Goal: Transaction & Acquisition: Obtain resource

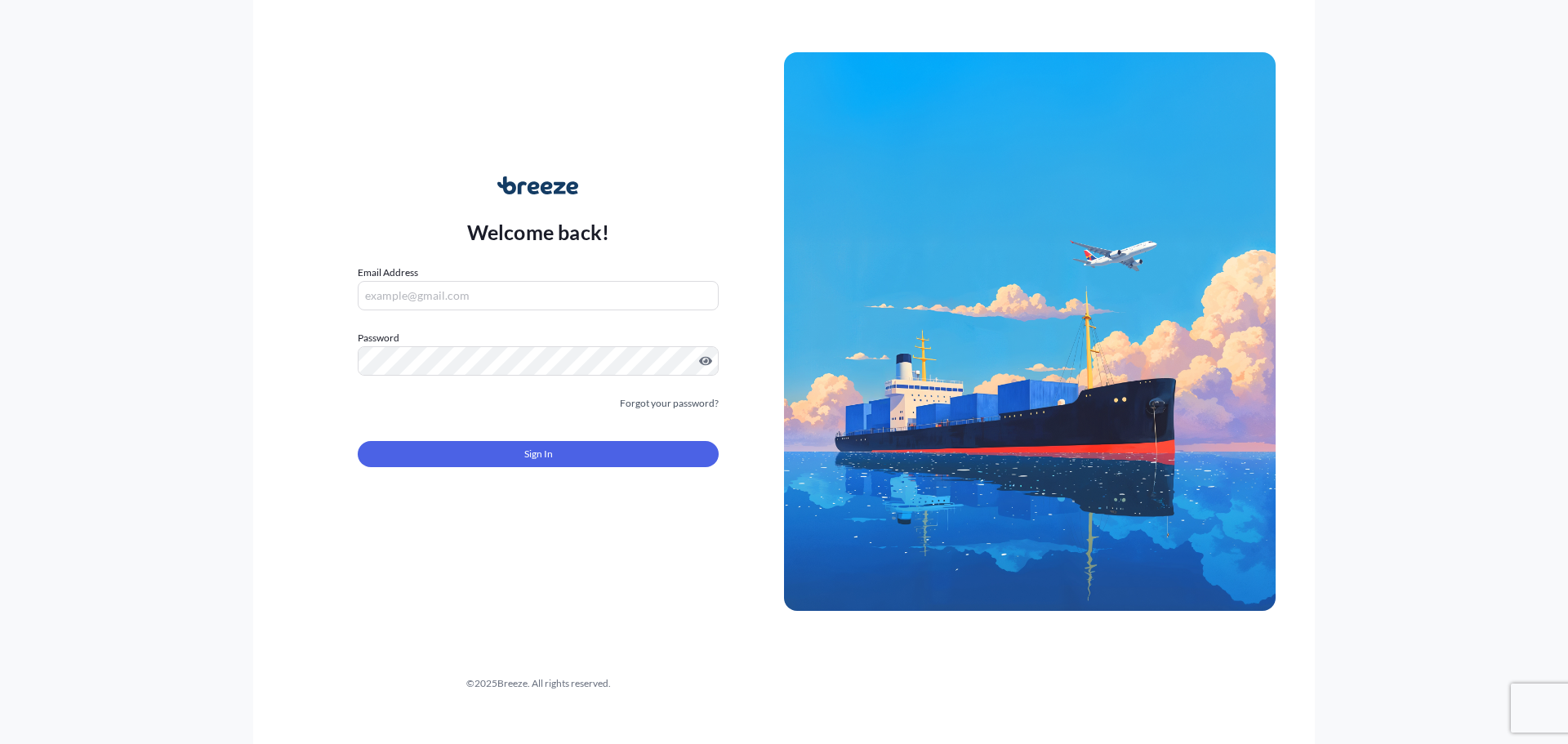
type input "[EMAIL_ADDRESS][DOMAIN_NAME]"
click at [535, 447] on span "Sign In" at bounding box center [538, 454] width 28 height 16
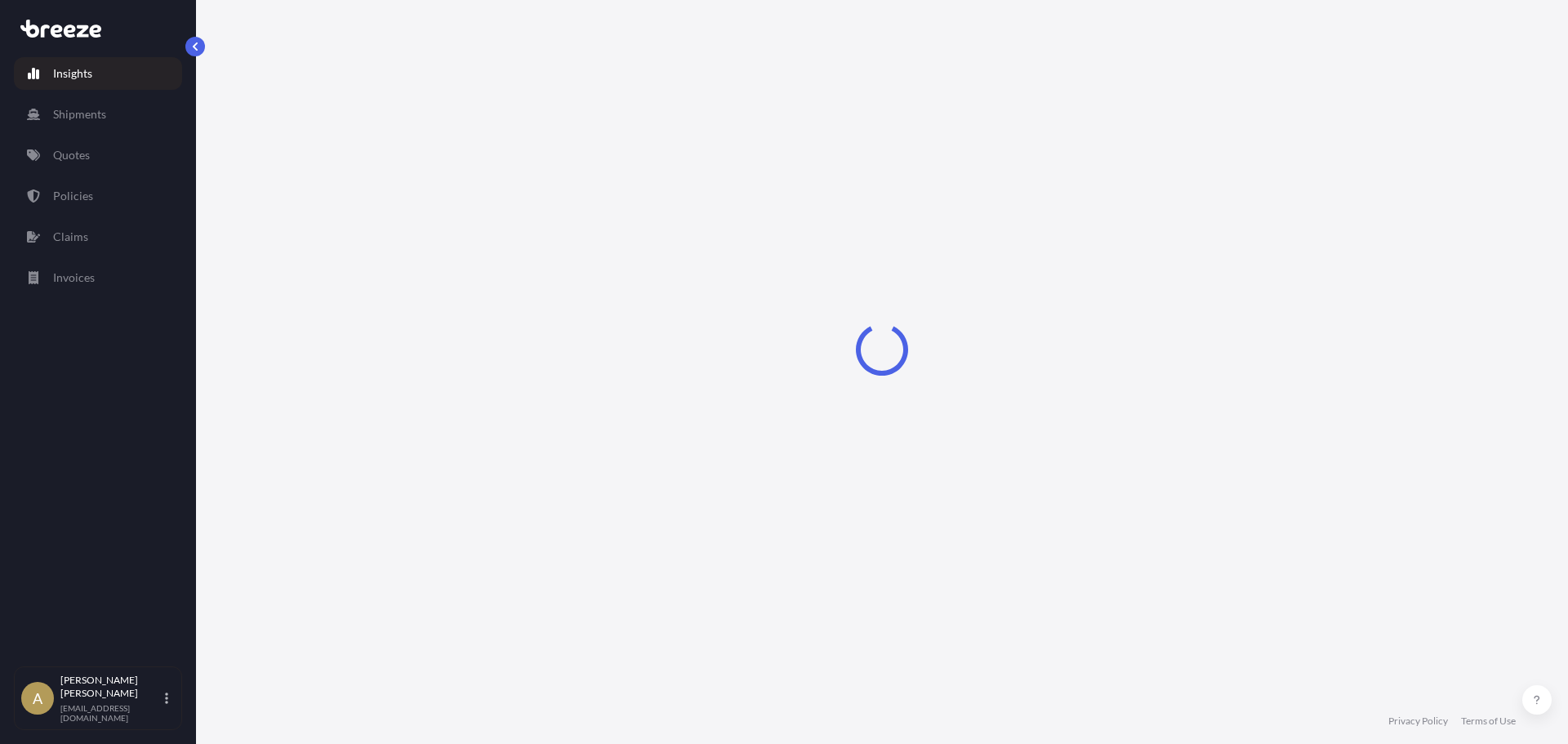
select select "2025"
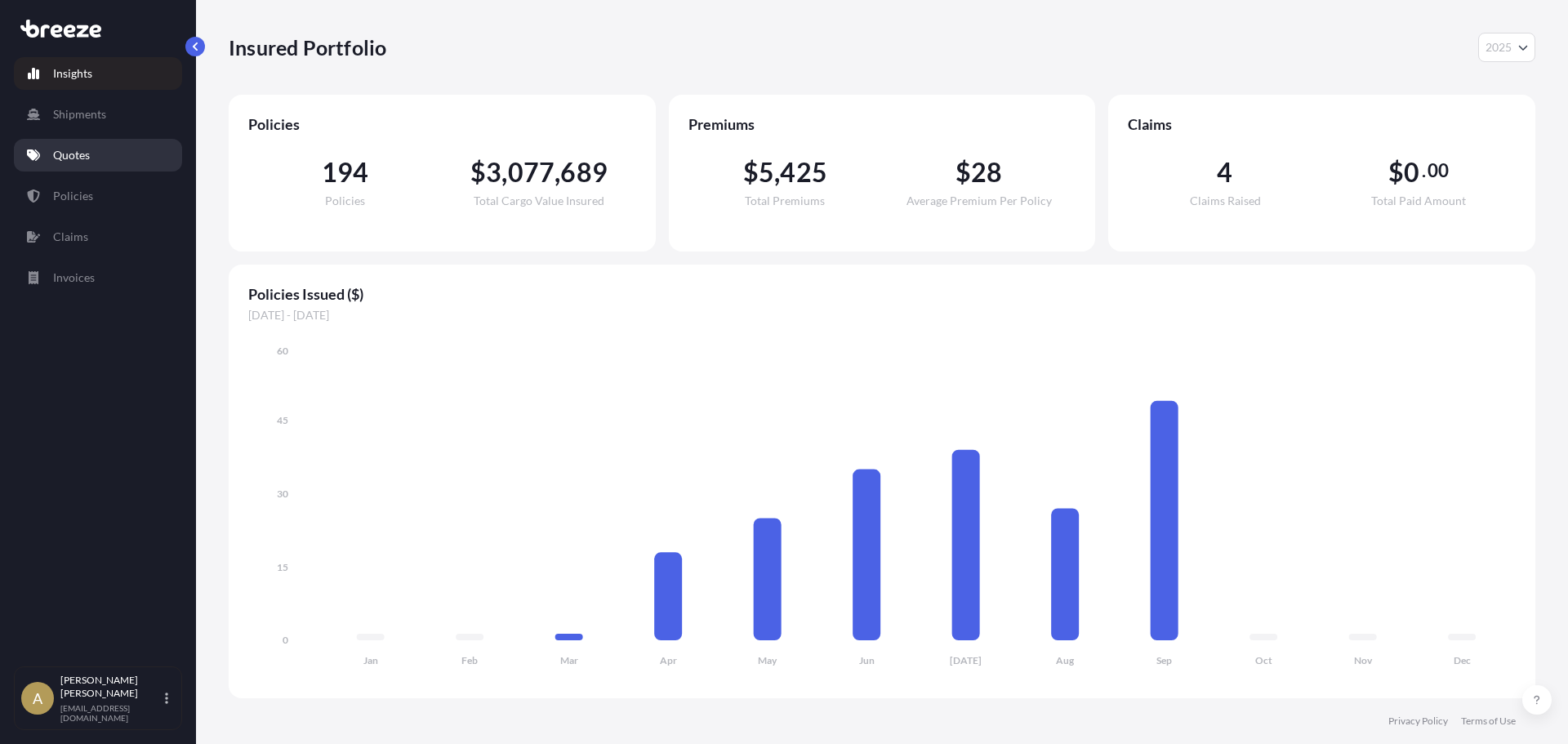
click at [81, 143] on link "Quotes" at bounding box center [98, 155] width 168 height 33
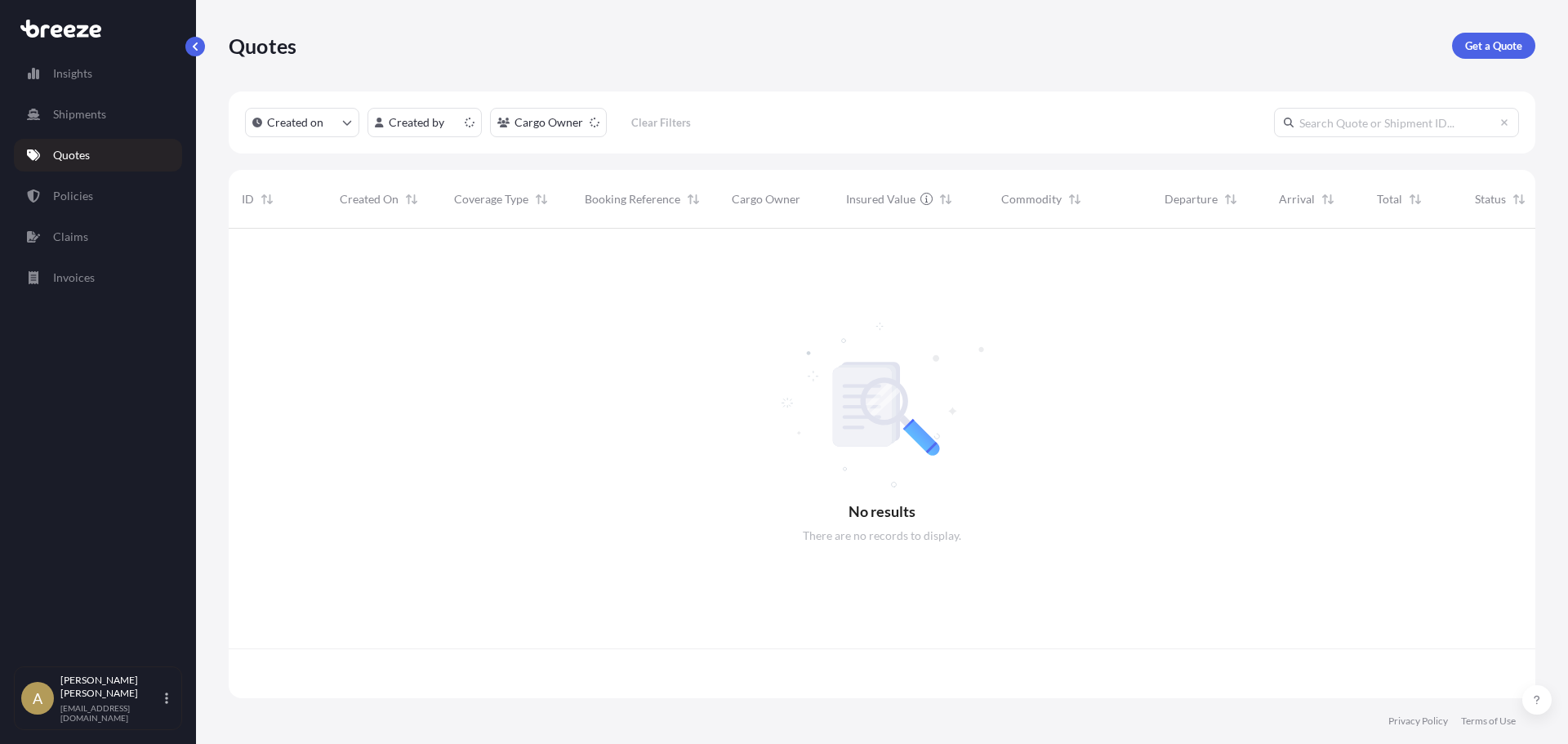
scroll to position [466, 1295]
click at [1488, 40] on p "Get a Quote" at bounding box center [1493, 46] width 57 height 16
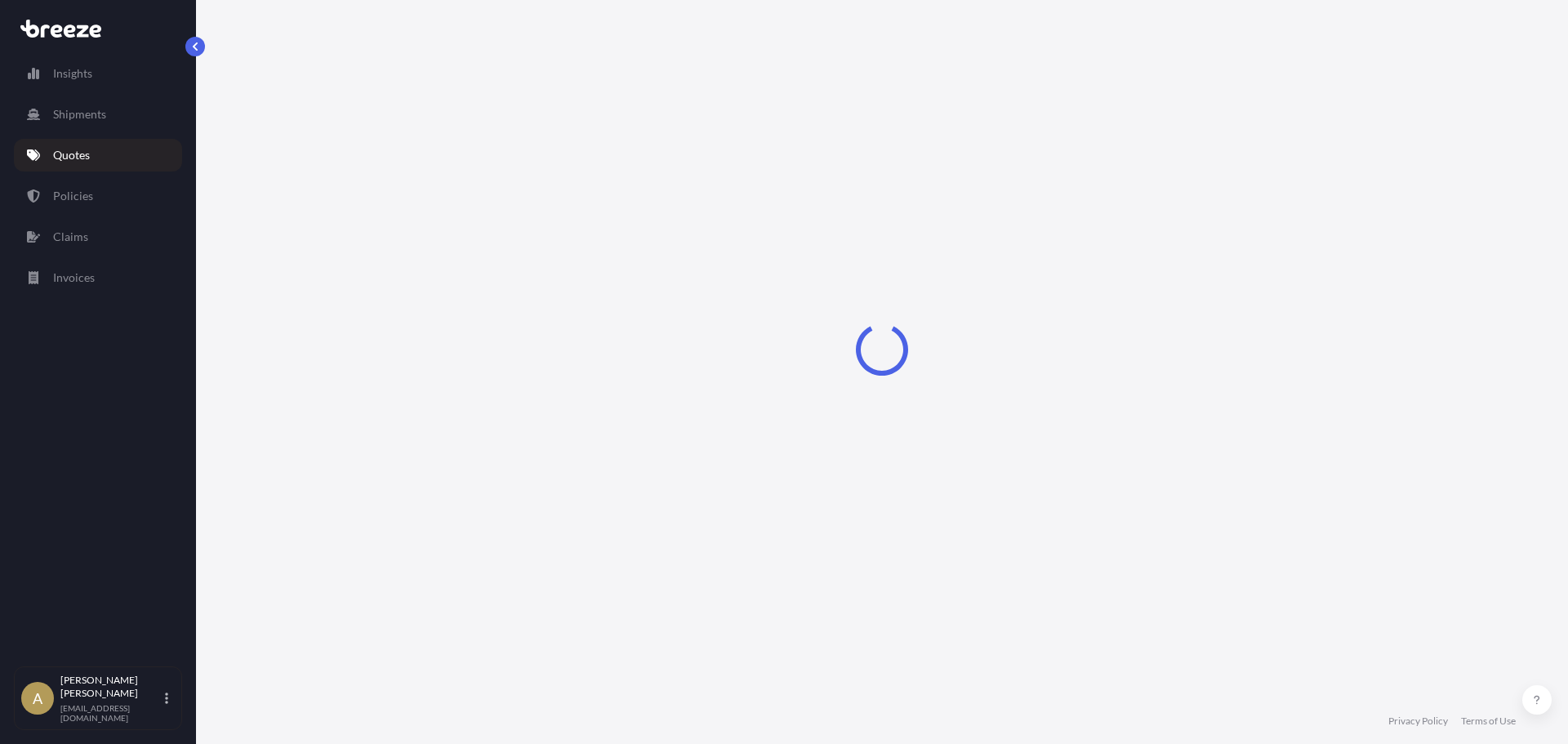
select select "Sea"
select select "1"
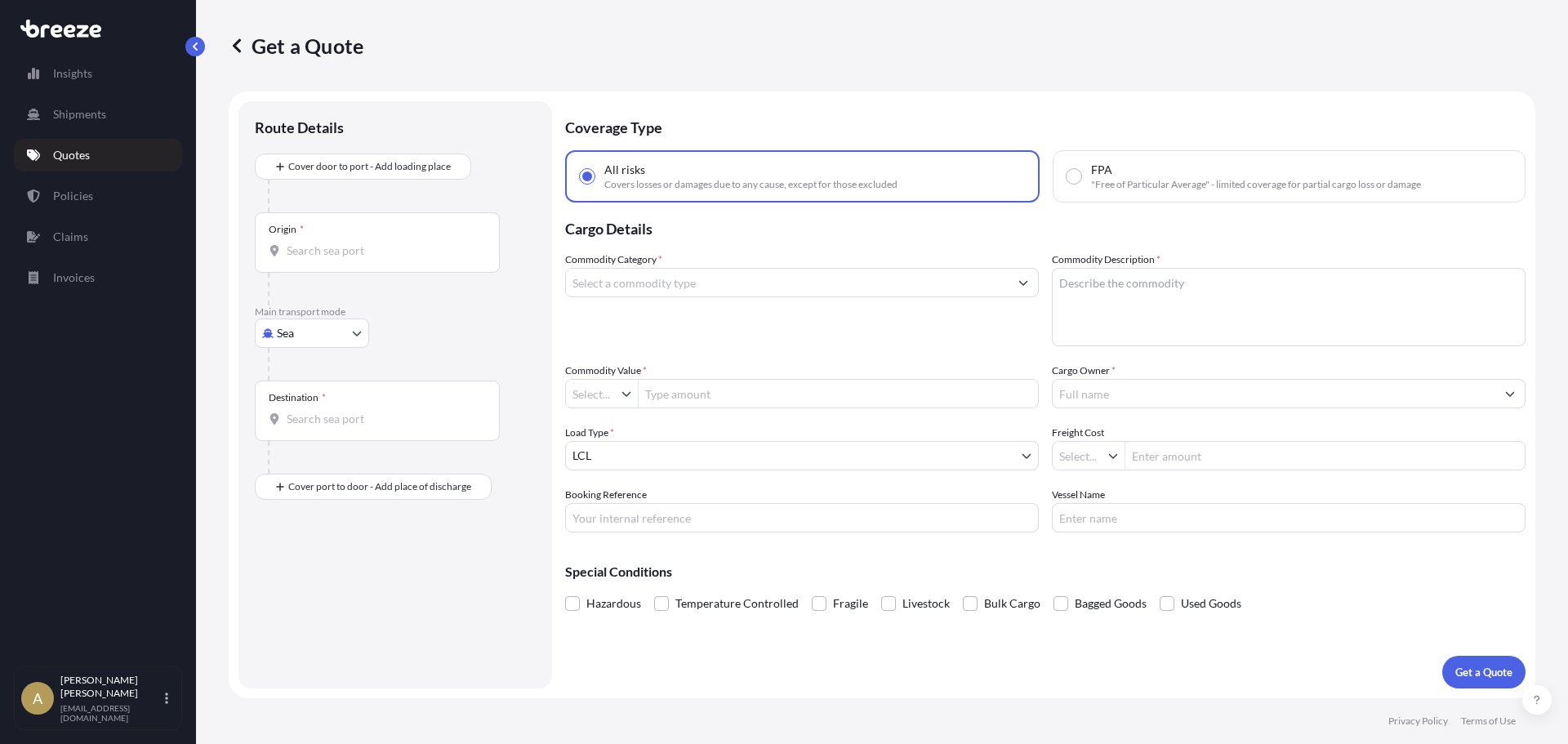
type input "$ USD"
click at [432, 252] on input "Origin *" at bounding box center [383, 250] width 193 height 16
click at [280, 336] on body "0 options available. Insights Shipments Quotes Policies Claims Invoices A [PERS…" at bounding box center [784, 372] width 1568 height 744
click at [325, 442] on div "Road" at bounding box center [312, 434] width 101 height 29
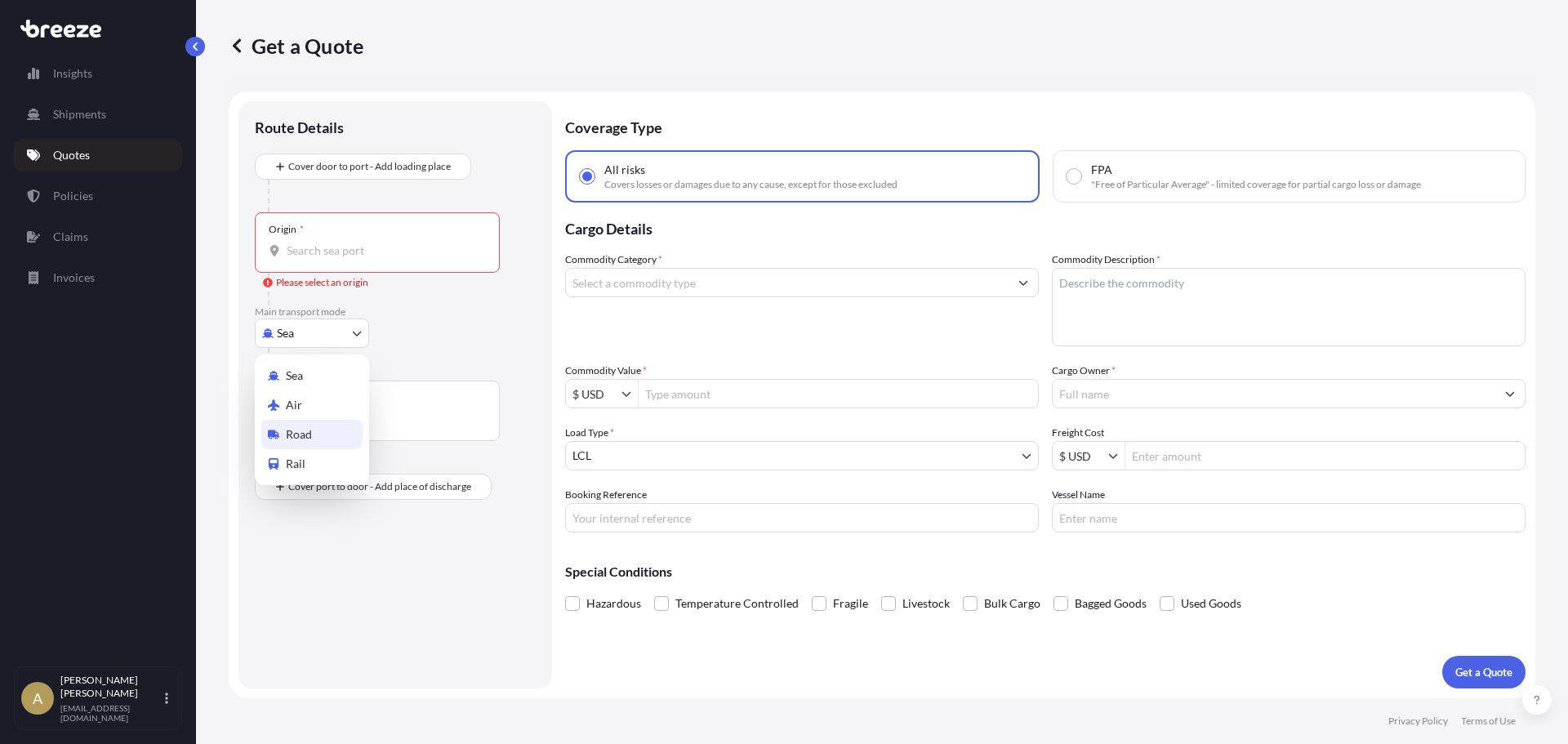
select select "Road"
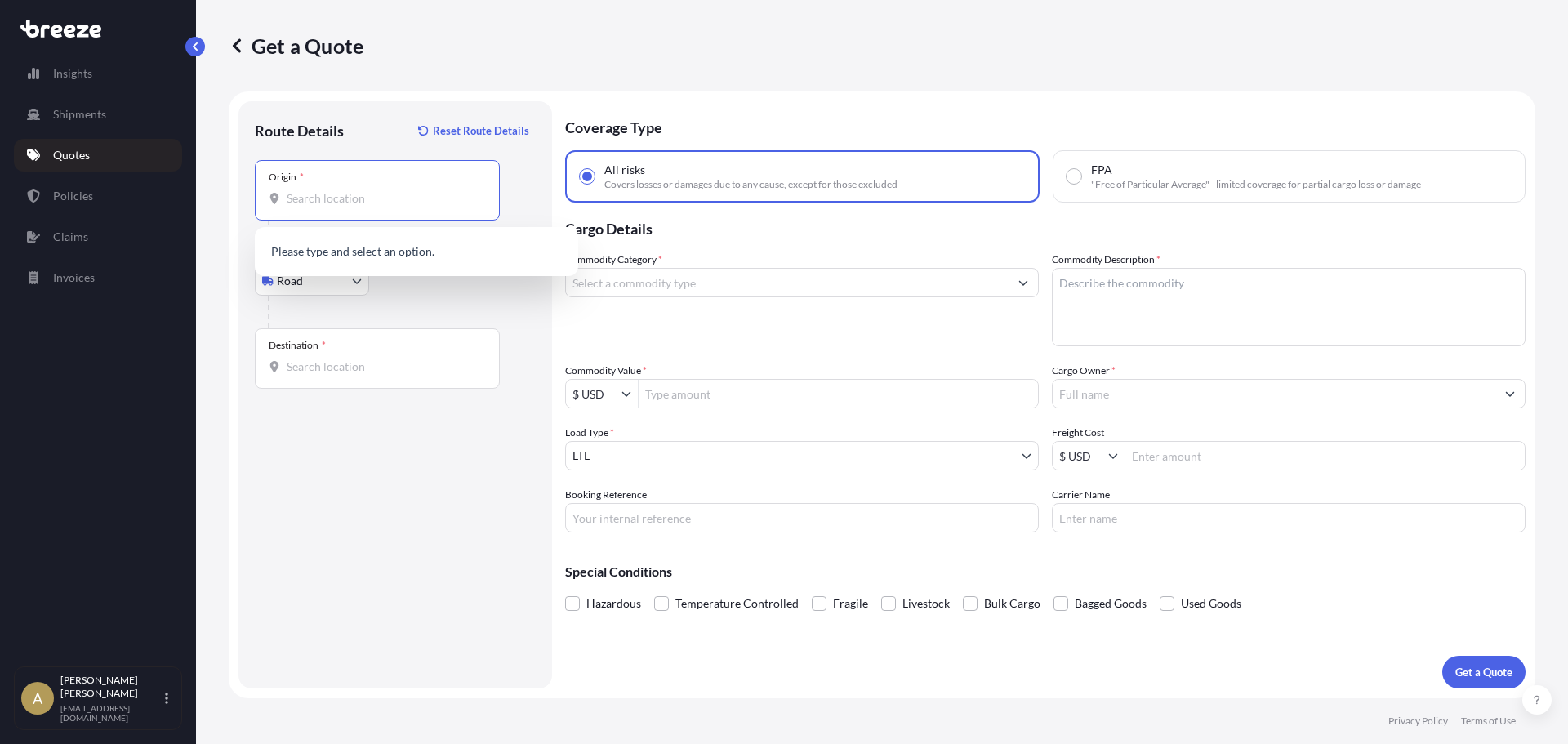
click at [357, 201] on input "Origin *" at bounding box center [383, 198] width 193 height 16
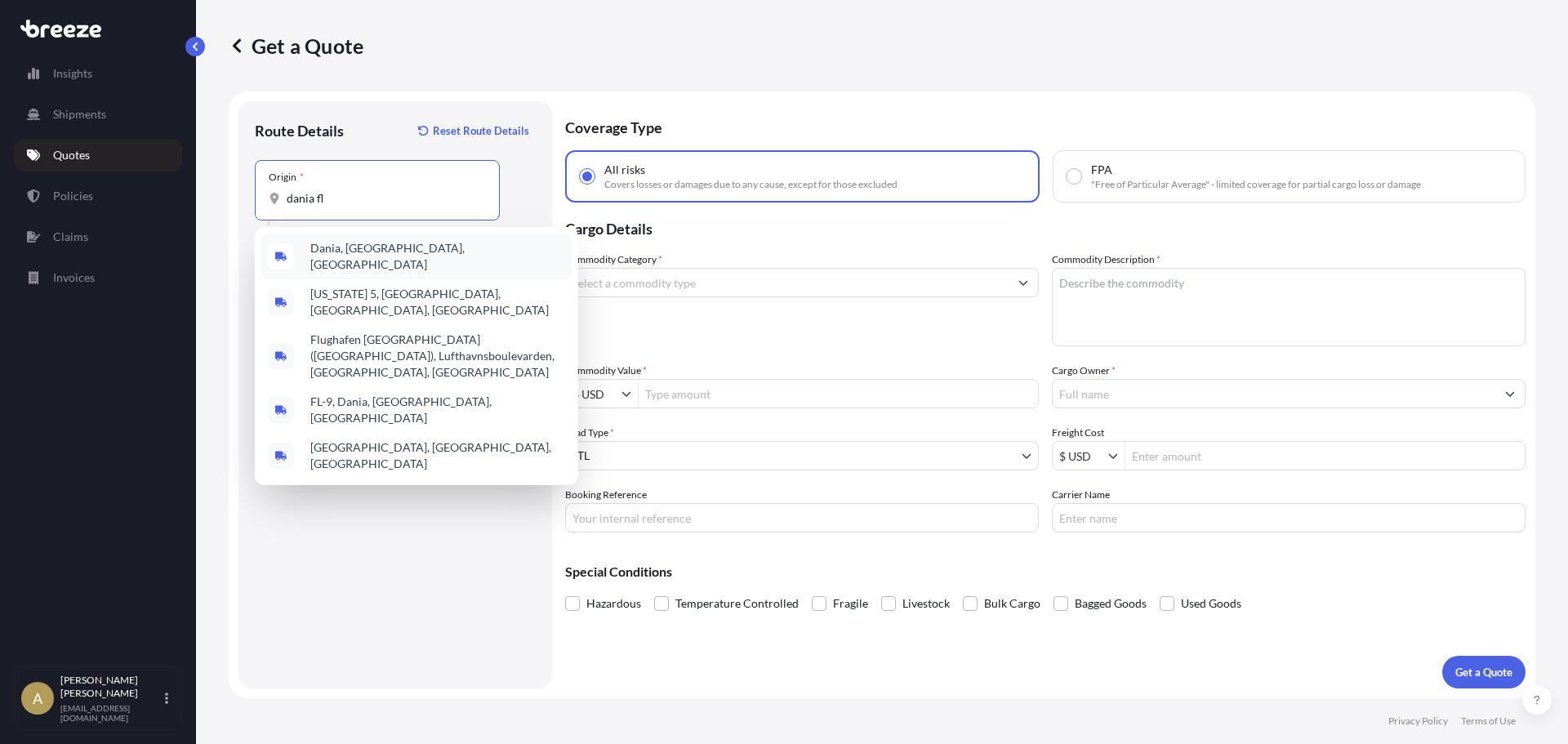
click at [373, 252] on span "Dania, [GEOGRAPHIC_DATA], [GEOGRAPHIC_DATA]" at bounding box center [438, 256] width 254 height 33
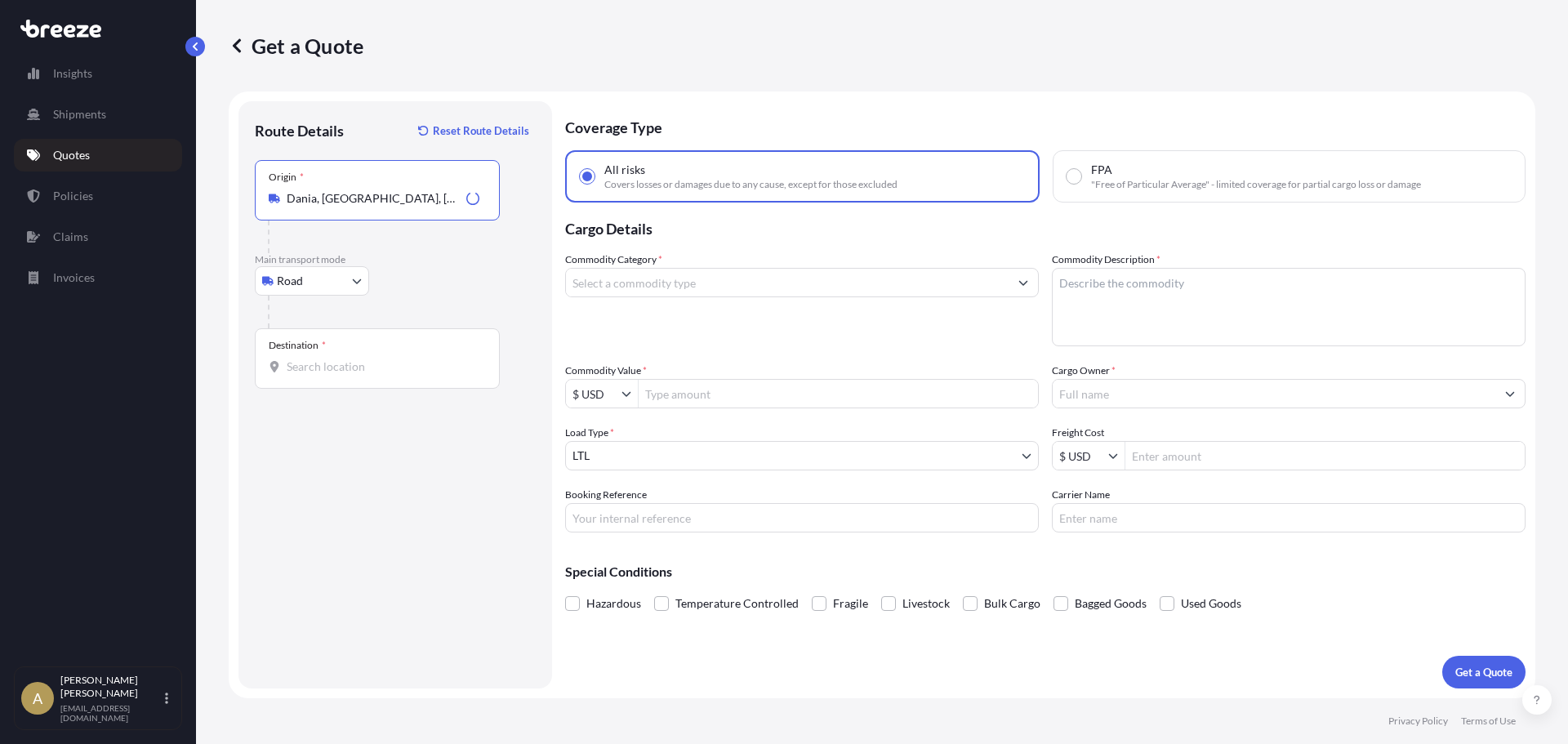
type input "Dania, [GEOGRAPHIC_DATA], [GEOGRAPHIC_DATA]"
click at [368, 369] on input "Destination *" at bounding box center [383, 366] width 193 height 16
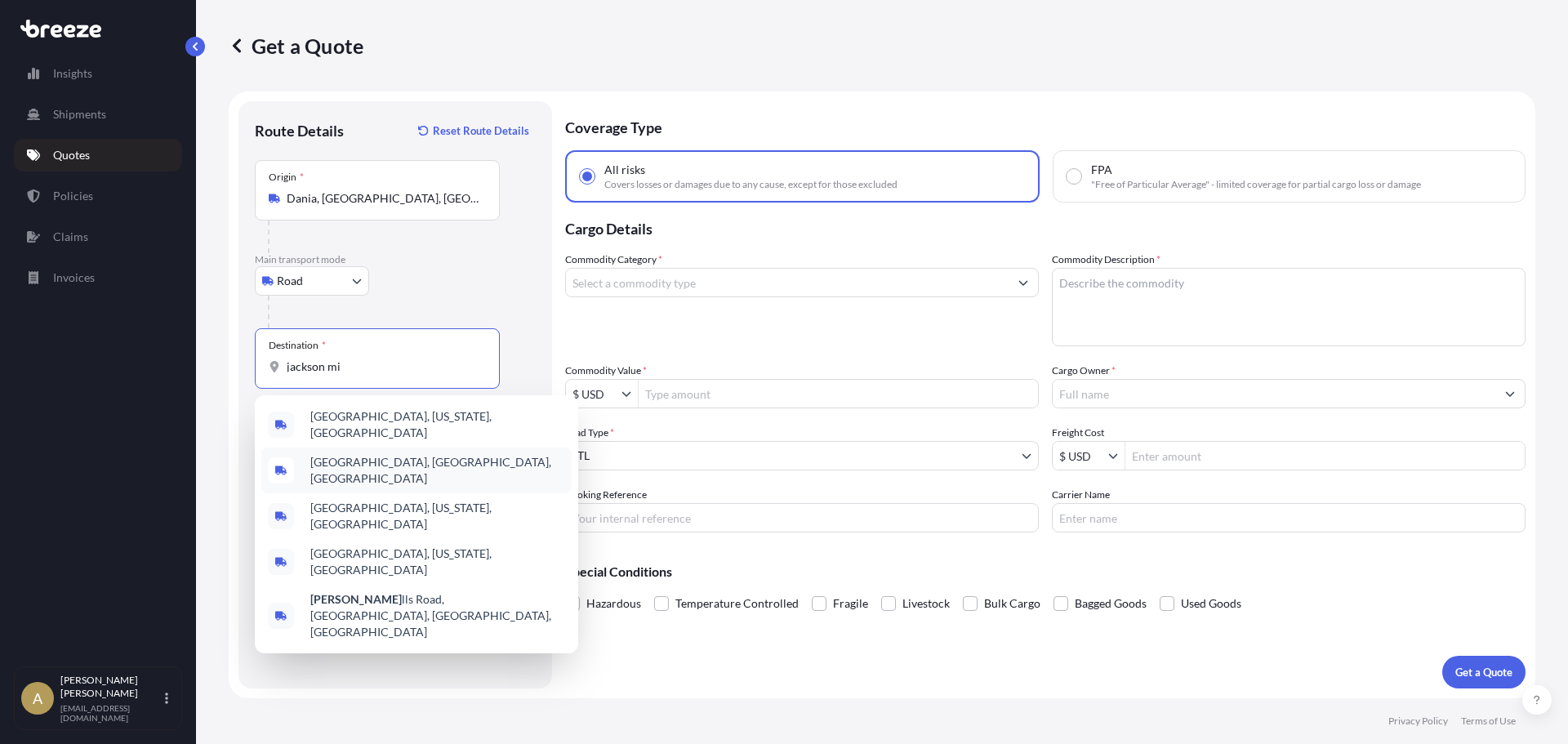
click at [394, 452] on div "[GEOGRAPHIC_DATA], [GEOGRAPHIC_DATA], [GEOGRAPHIC_DATA]" at bounding box center [416, 470] width 310 height 46
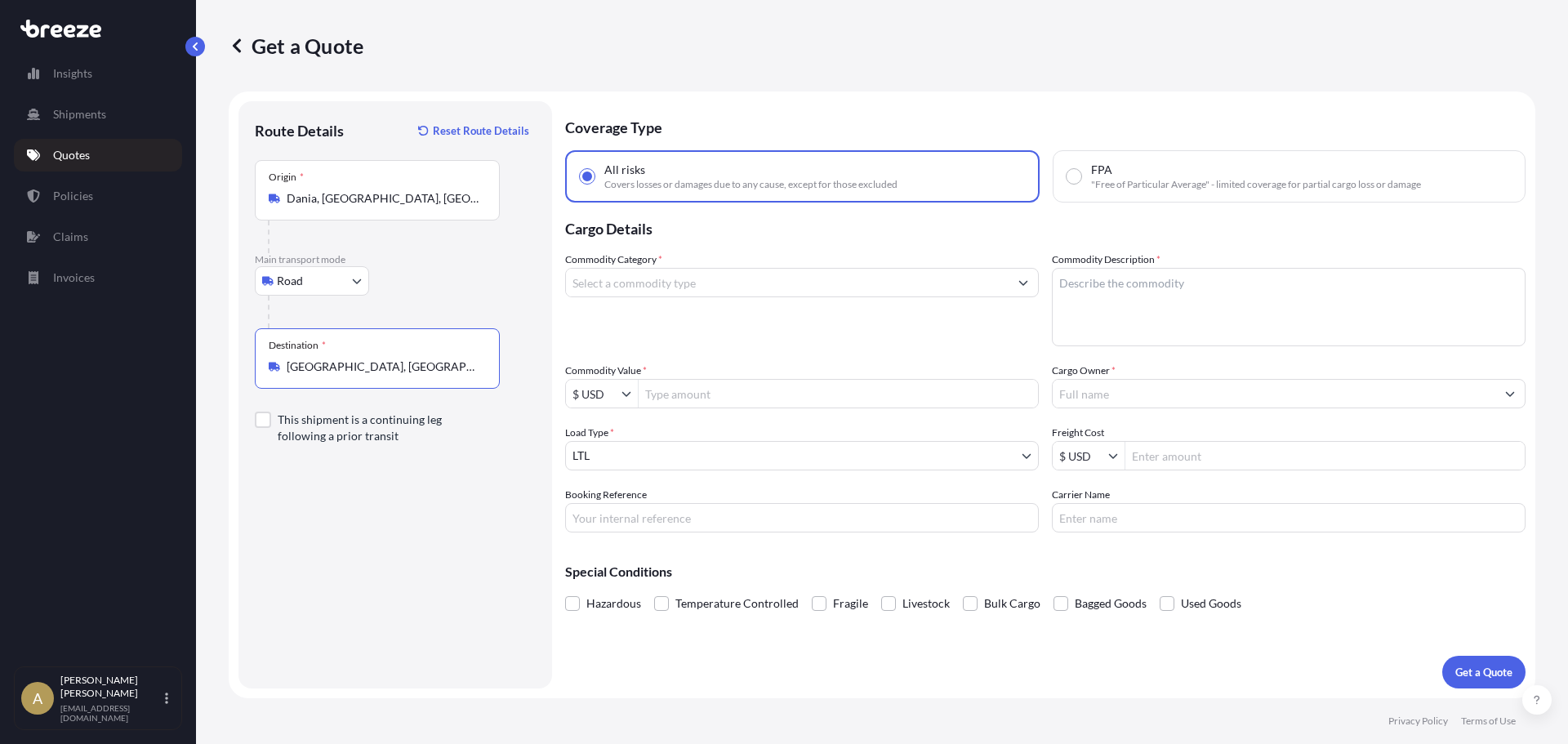
type input "[GEOGRAPHIC_DATA], [GEOGRAPHIC_DATA], [GEOGRAPHIC_DATA]"
click at [721, 274] on input "Commodity Category *" at bounding box center [787, 283] width 443 height 29
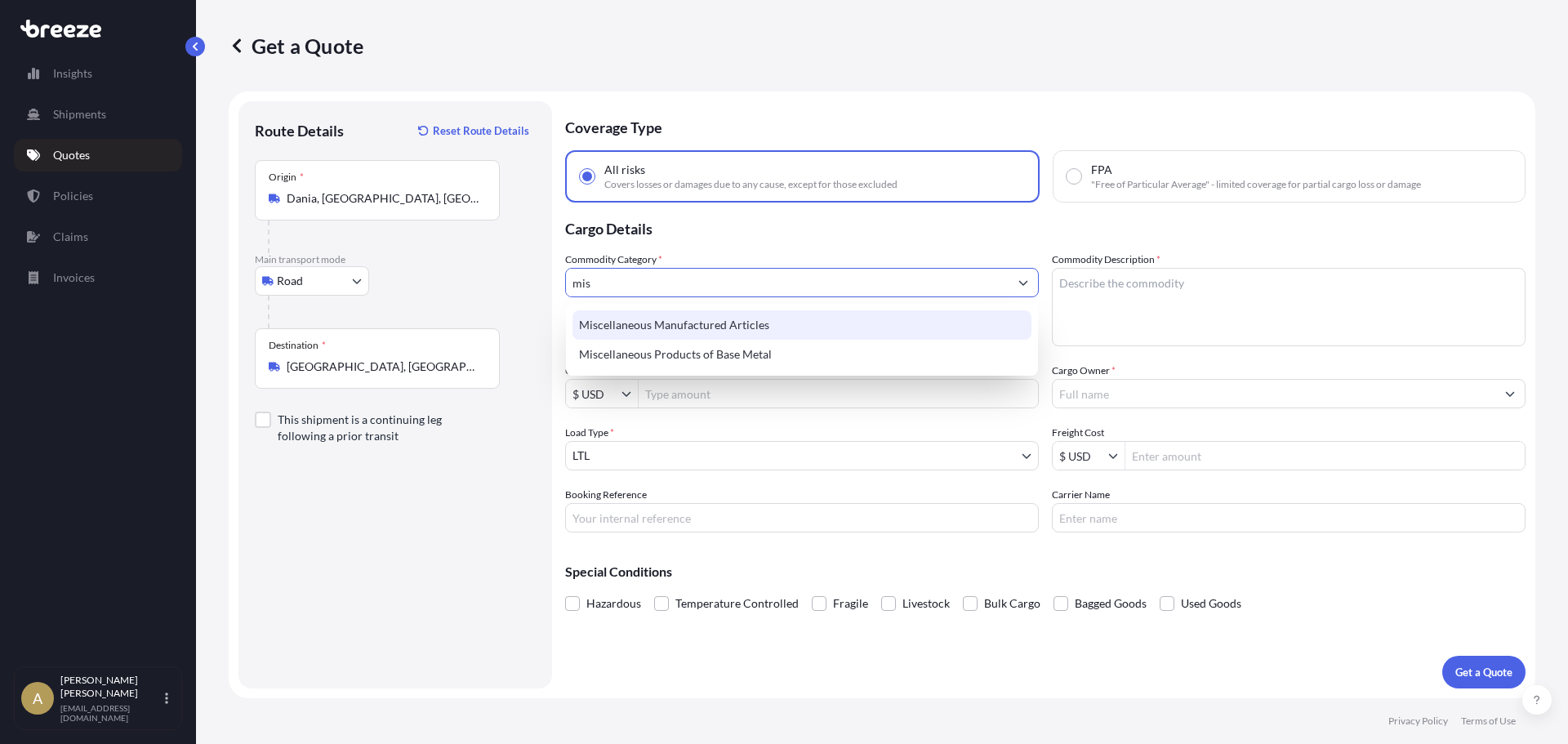
click at [738, 321] on div "Miscellaneous Manufactured Articles" at bounding box center [802, 325] width 459 height 29
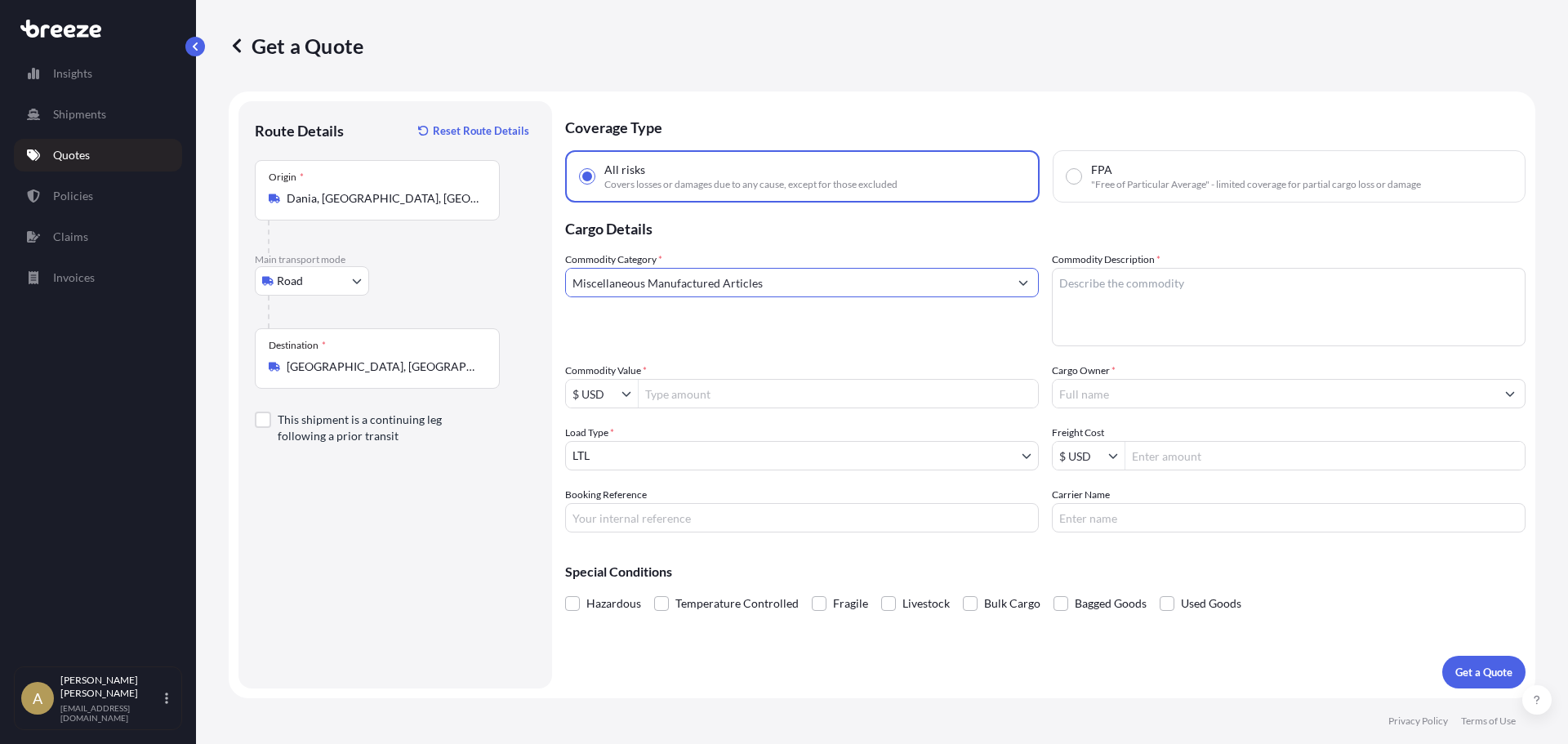
type input "Miscellaneous Manufactured Articles"
click at [1214, 332] on textarea "Commodity Description *" at bounding box center [1288, 307] width 474 height 78
type textarea "Hurricane shutters"
click at [822, 387] on input "Commodity Value *" at bounding box center [838, 394] width 399 height 29
type input "4,100"
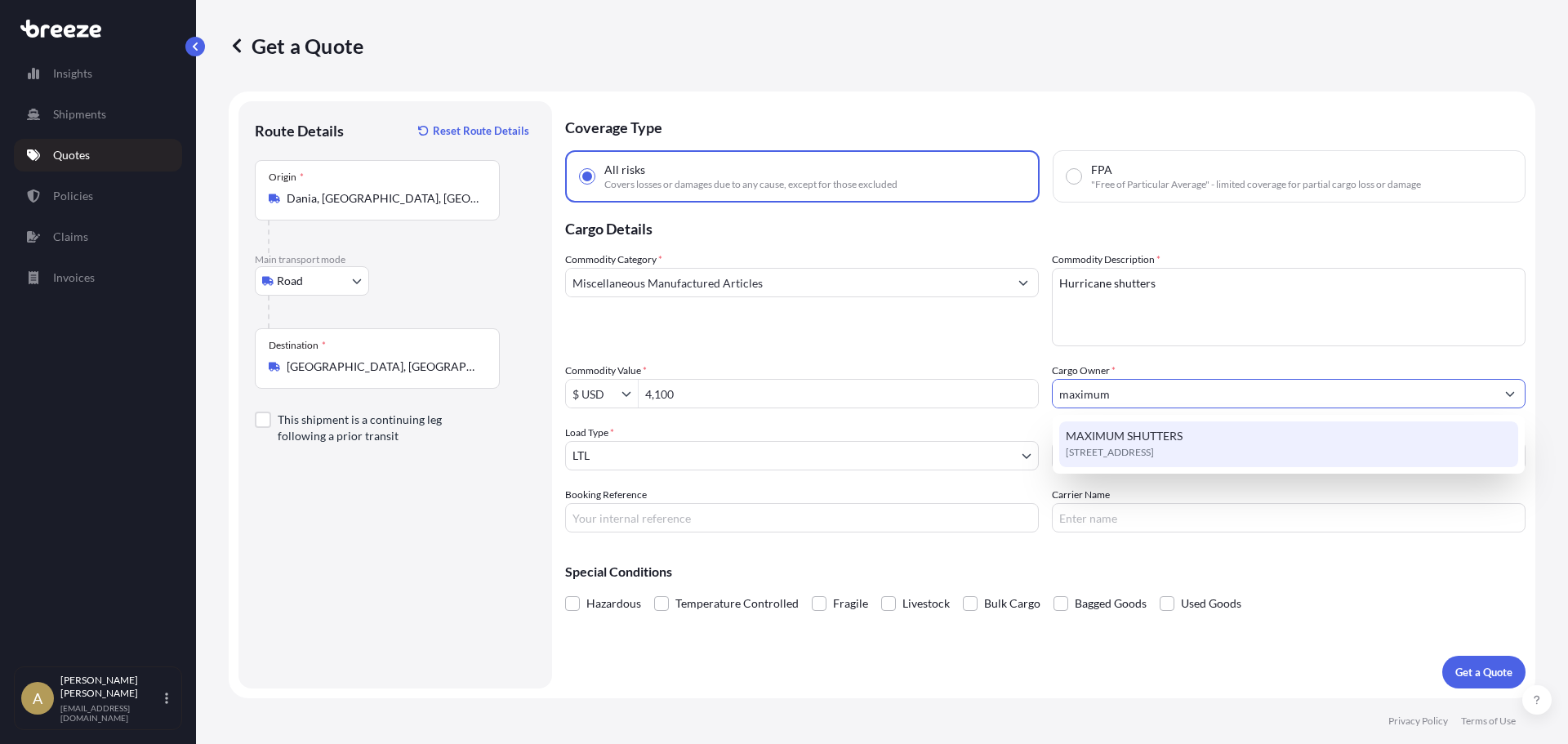
click at [1367, 446] on div "MAXIMUM SHUTTERS [STREET_ADDRESS]" at bounding box center [1289, 444] width 459 height 46
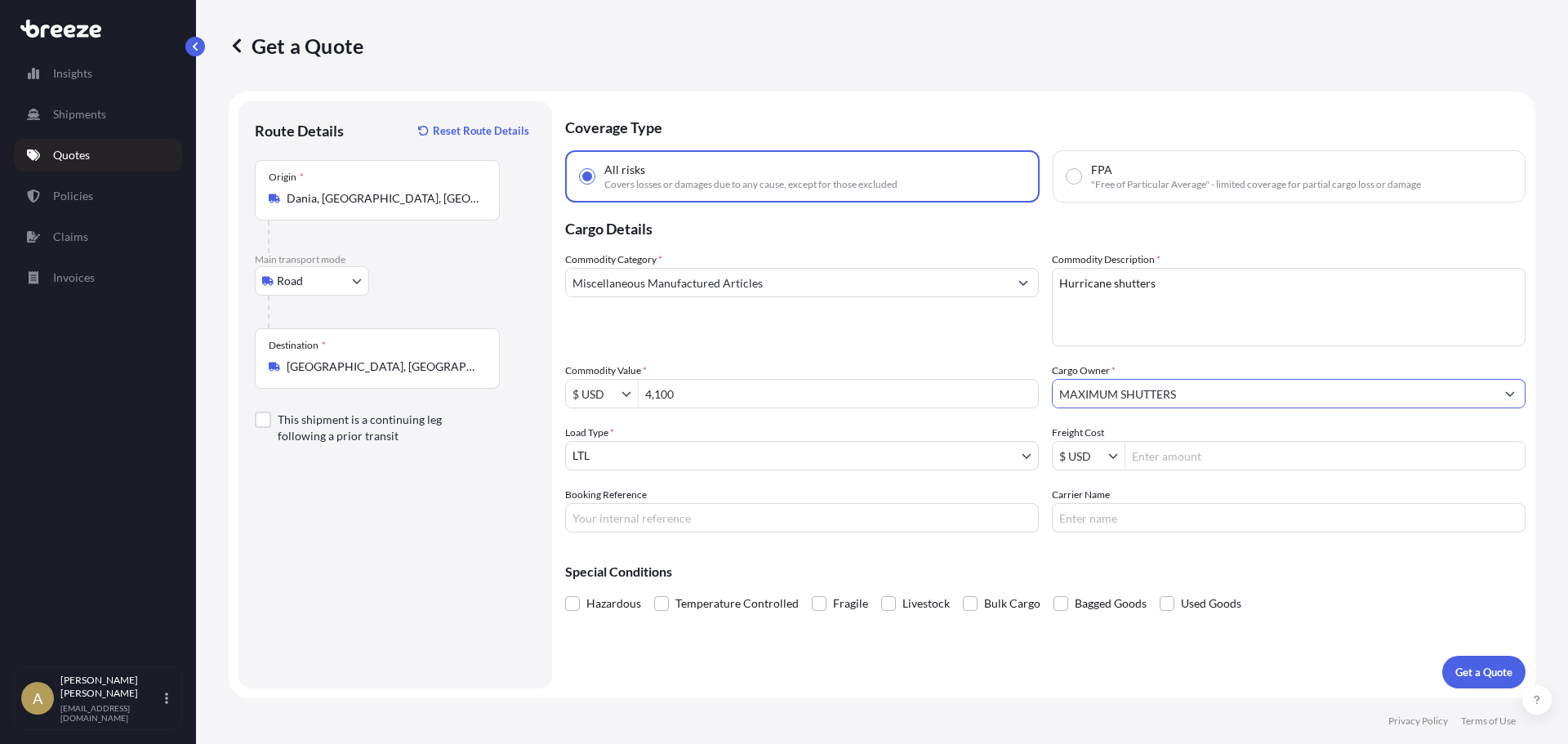
type input "MAXIMUM SHUTTERS"
click at [1175, 458] on input "Freight Cost" at bounding box center [1325, 456] width 399 height 29
type input "321.22"
click at [1455, 661] on button "Get a Quote" at bounding box center [1483, 673] width 83 height 33
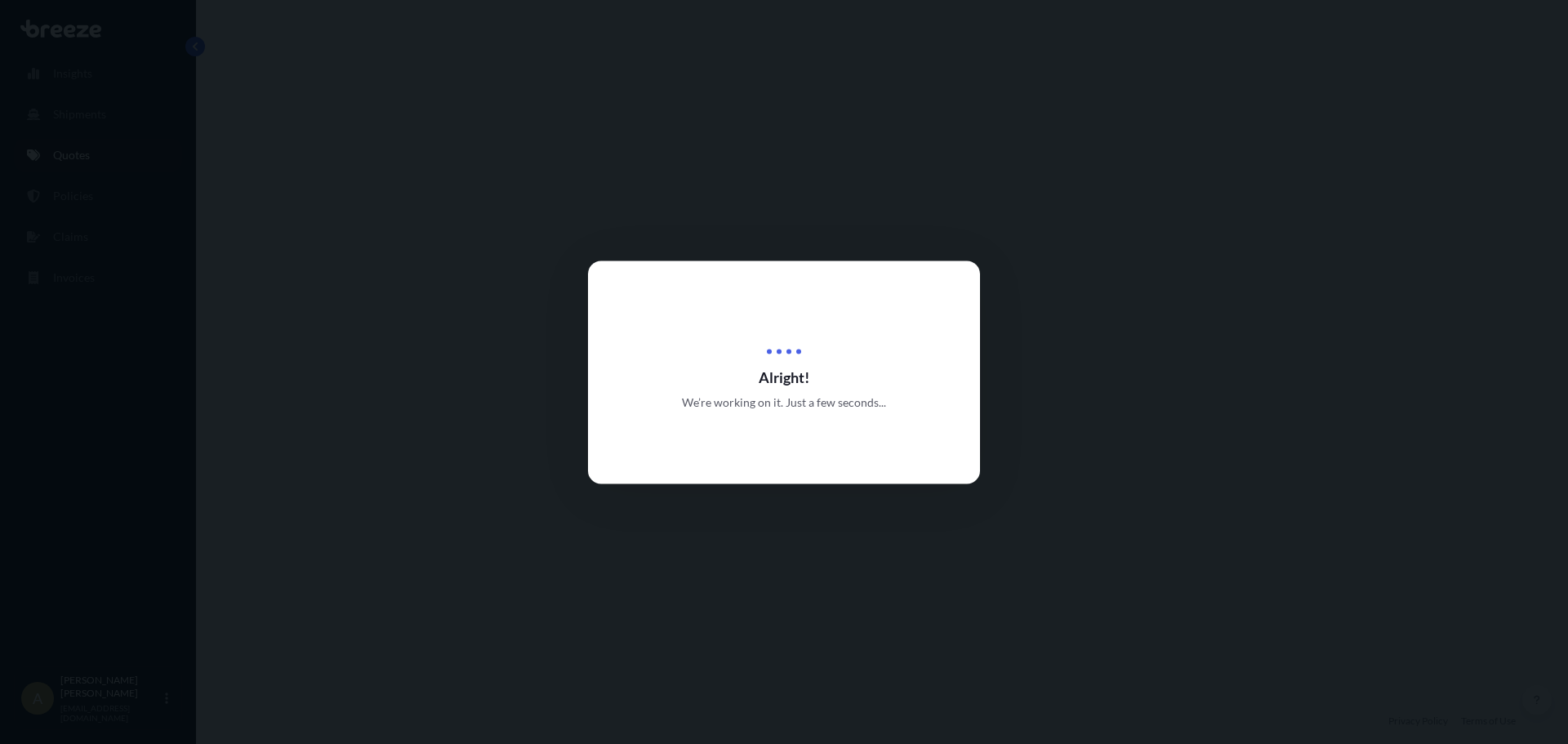
select select "Road"
select select "1"
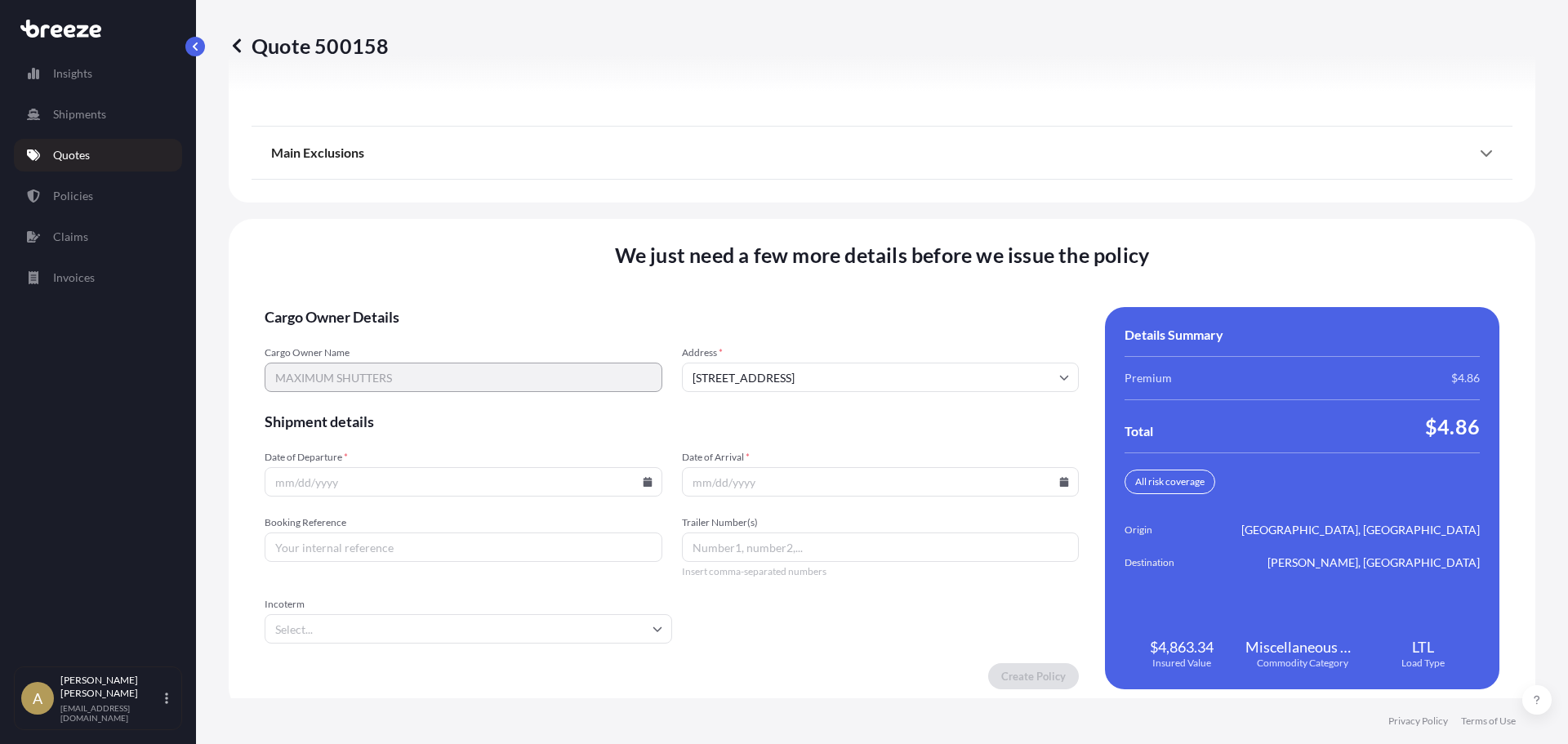
scroll to position [2109, 0]
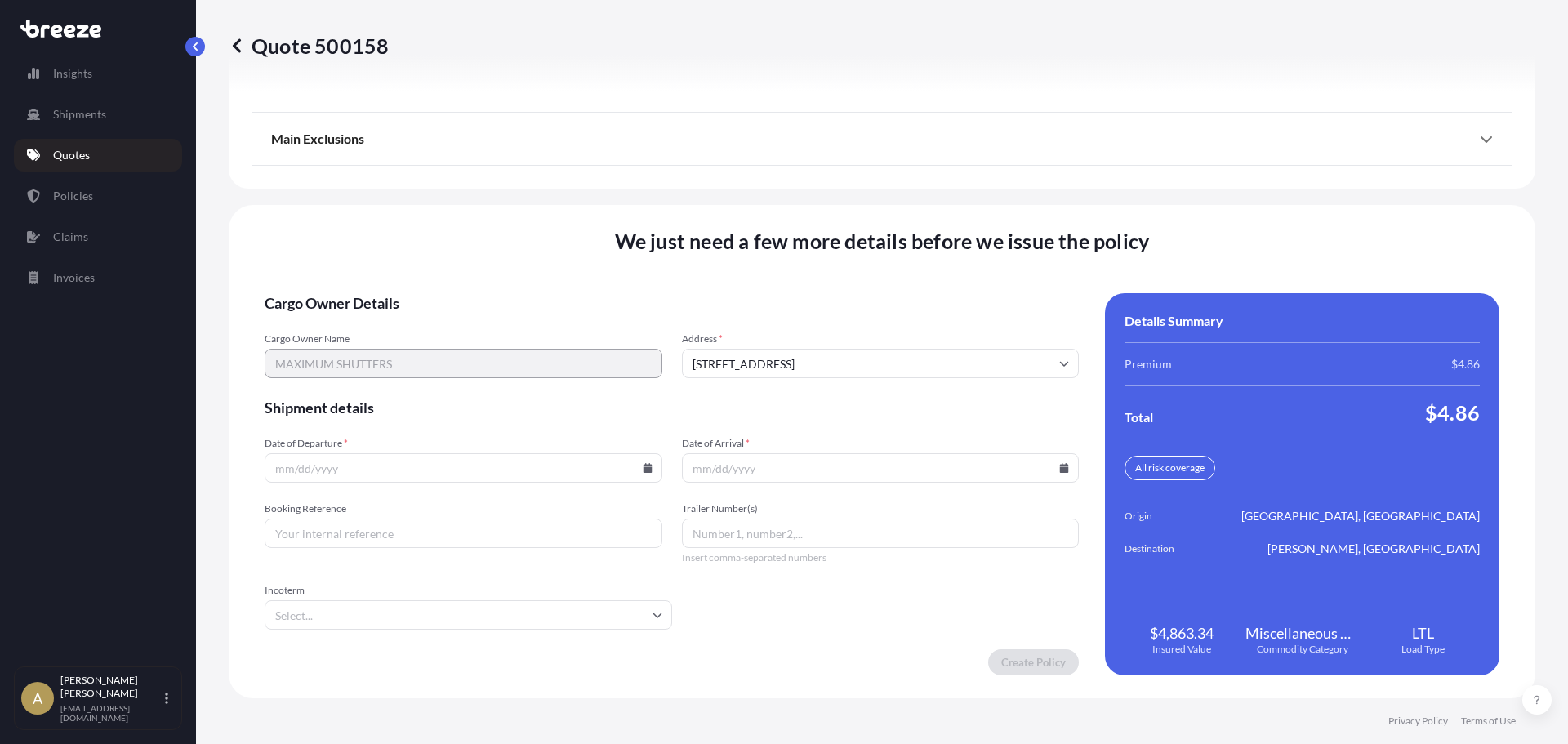
click at [450, 474] on input "Date of Departure *" at bounding box center [463, 468] width 398 height 29
click at [643, 464] on icon at bounding box center [647, 468] width 9 height 9
click at [345, 389] on button "29" at bounding box center [346, 384] width 26 height 26
type input "[DATE]"
click at [1060, 465] on icon at bounding box center [1064, 468] width 9 height 9
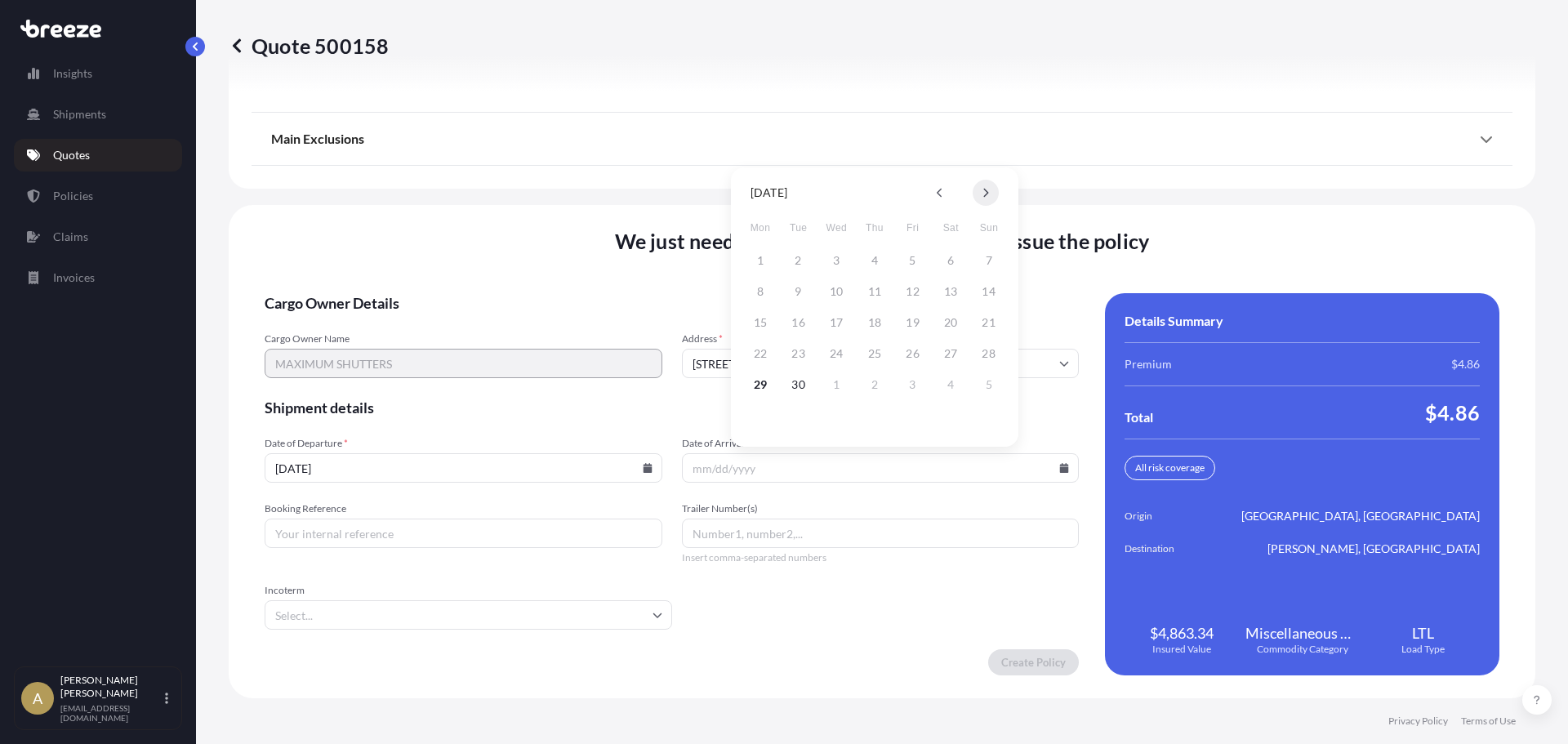
click at [983, 196] on icon at bounding box center [986, 192] width 7 height 9
click at [912, 265] on button "3" at bounding box center [913, 261] width 26 height 26
type input "[DATE]"
